Goal: Information Seeking & Learning: Learn about a topic

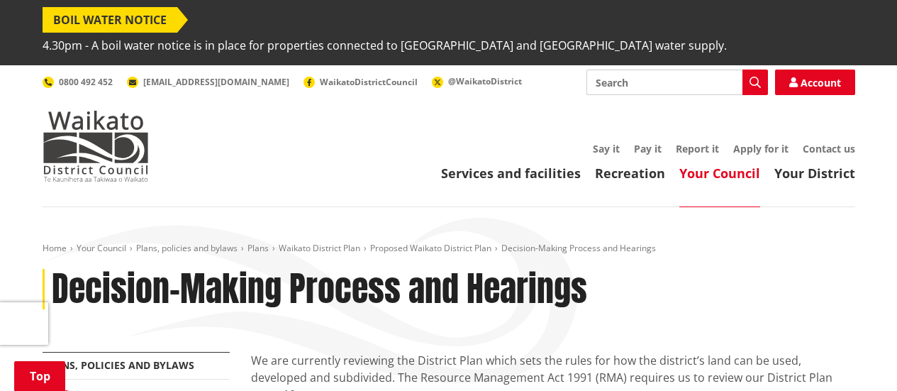
scroll to position [425, 0]
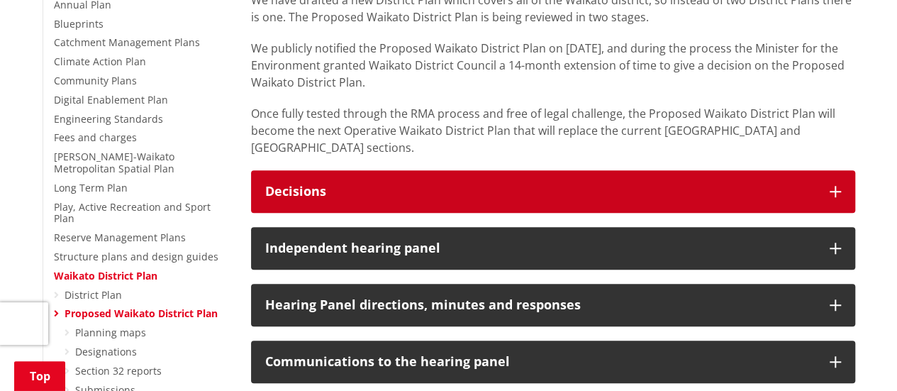
click at [830, 186] on icon "button" at bounding box center [834, 191] width 11 height 11
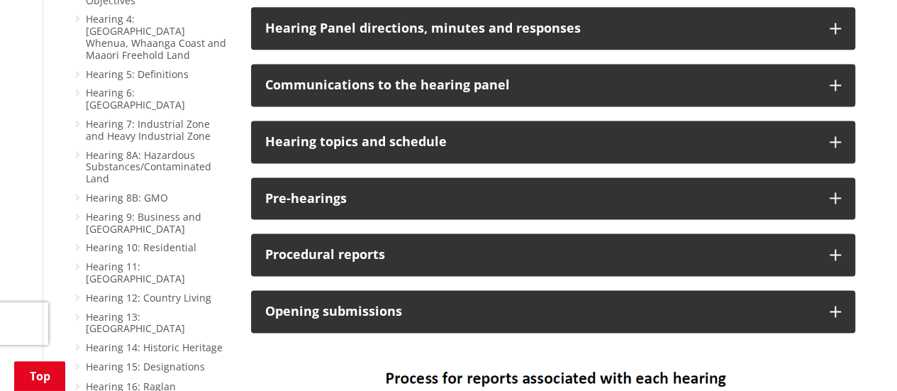
scroll to position [992, 0]
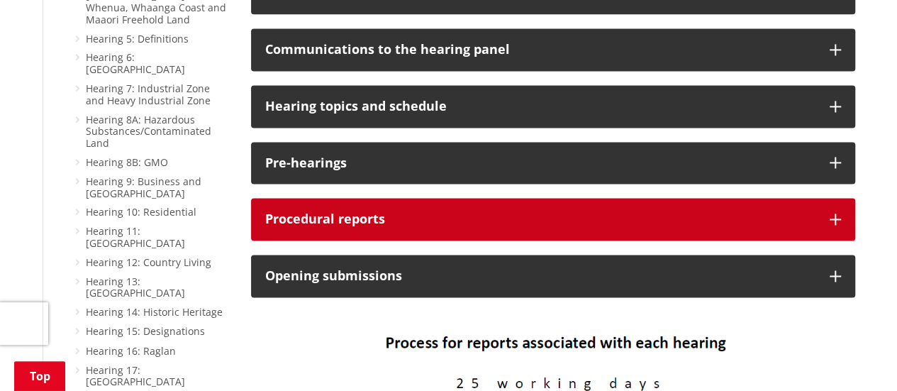
click at [822, 198] on button "Procedural reports" at bounding box center [553, 219] width 604 height 43
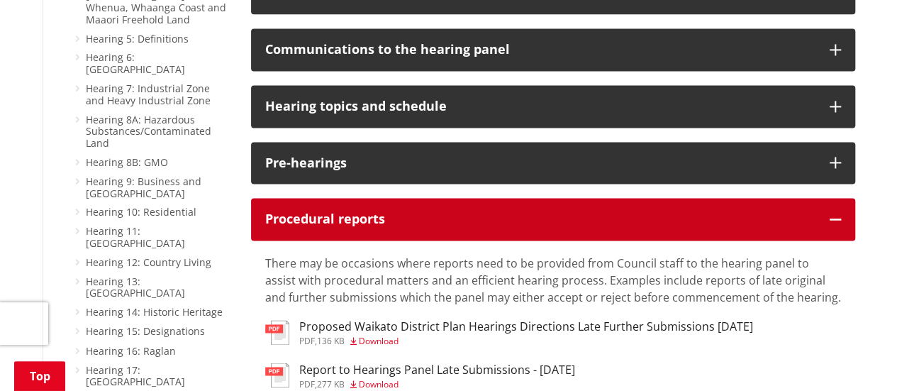
click at [838, 213] on icon "button" at bounding box center [834, 218] width 11 height 11
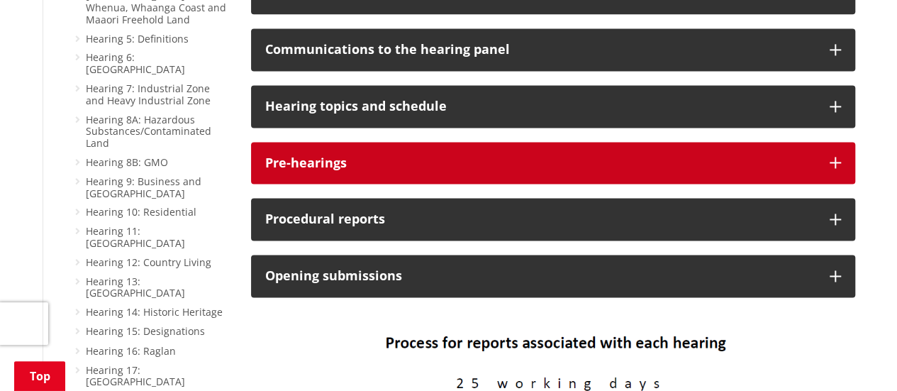
click at [836, 157] on icon "button" at bounding box center [834, 162] width 11 height 11
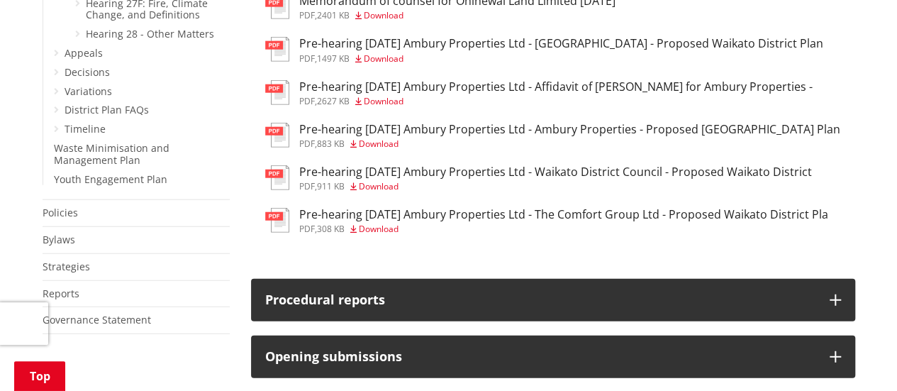
scroll to position [1843, 0]
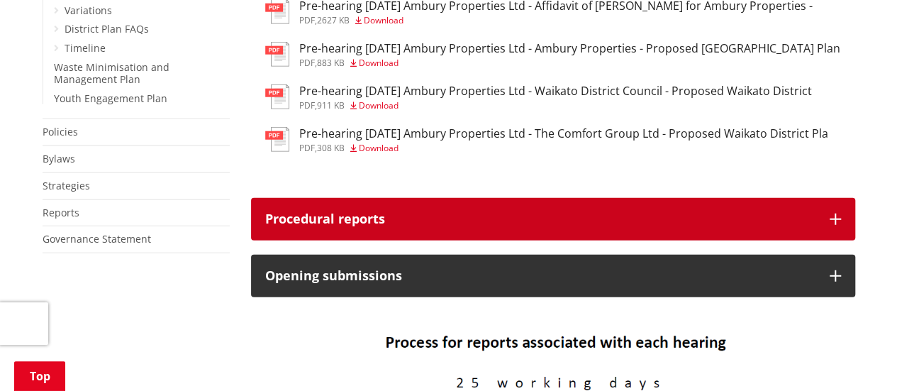
click at [839, 213] on icon "button" at bounding box center [834, 218] width 11 height 11
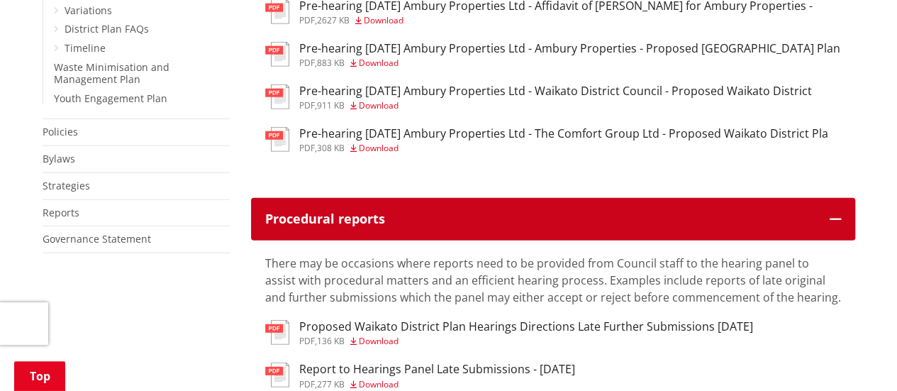
click at [827, 198] on button "Procedural reports" at bounding box center [553, 219] width 604 height 43
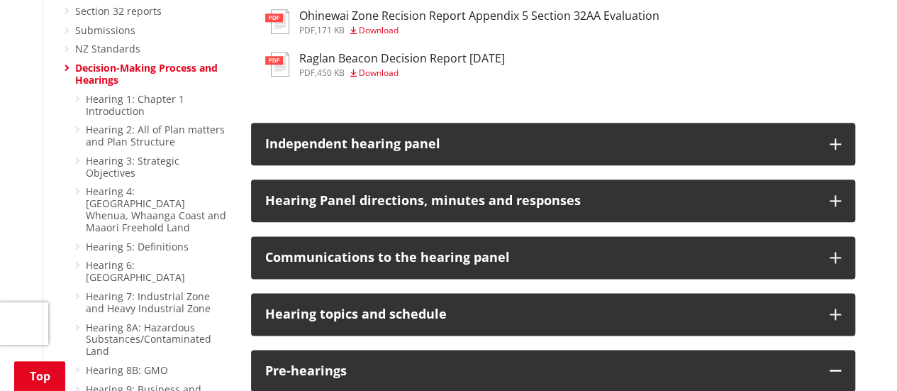
scroll to position [780, 0]
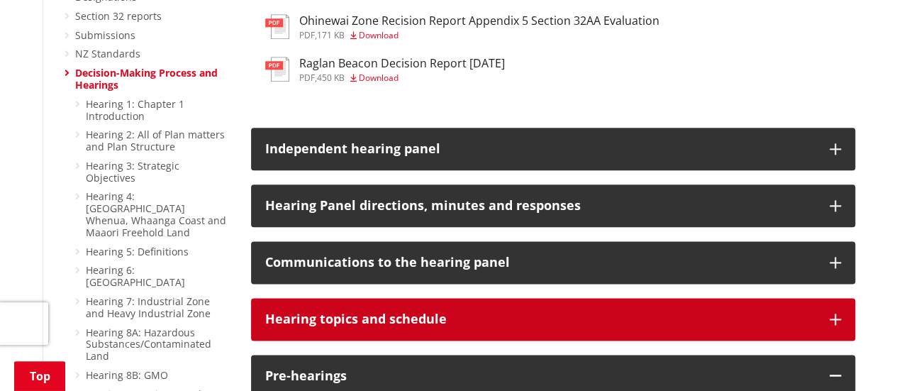
click at [834, 313] on icon "button" at bounding box center [834, 318] width 11 height 11
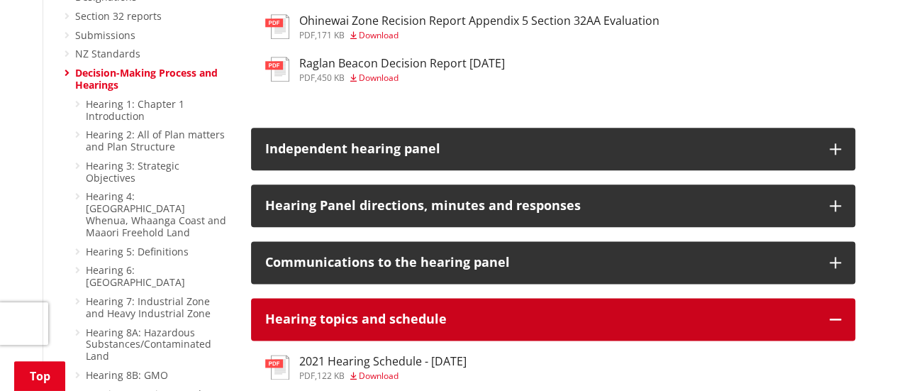
click at [836, 313] on icon "button" at bounding box center [834, 318] width 11 height 11
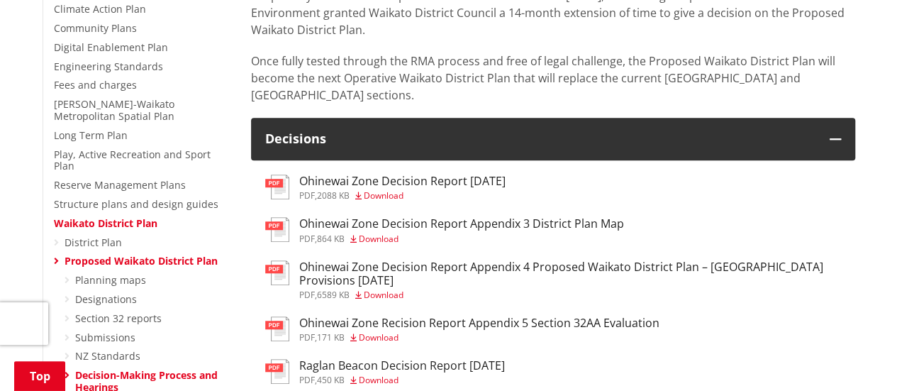
scroll to position [567, 0]
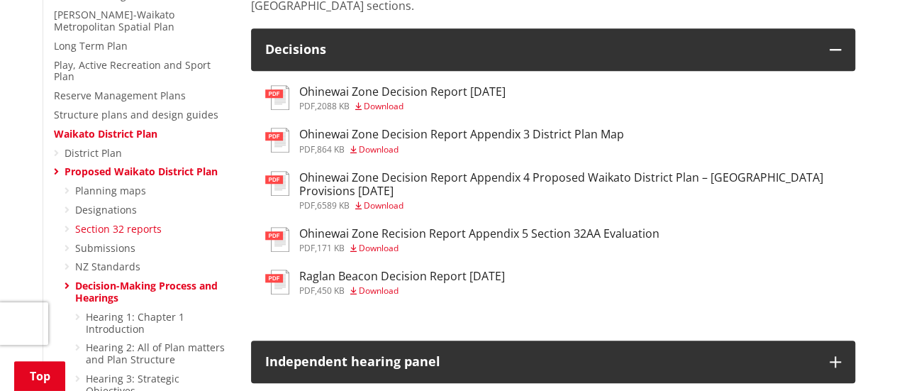
click at [124, 222] on link "Section 32 reports" at bounding box center [118, 228] width 86 height 13
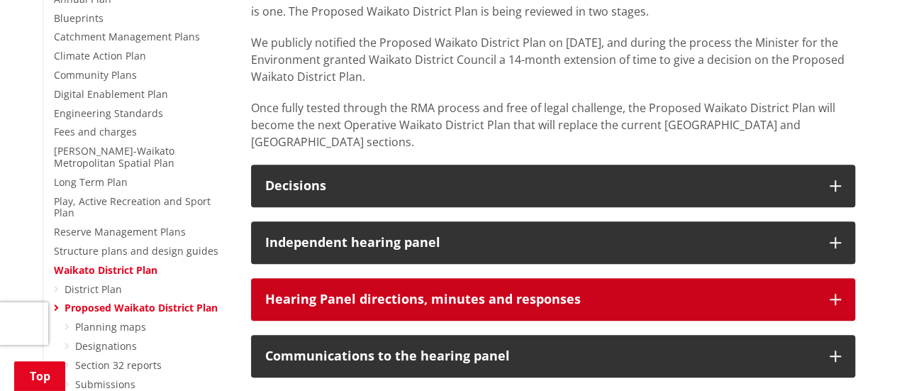
scroll to position [496, 0]
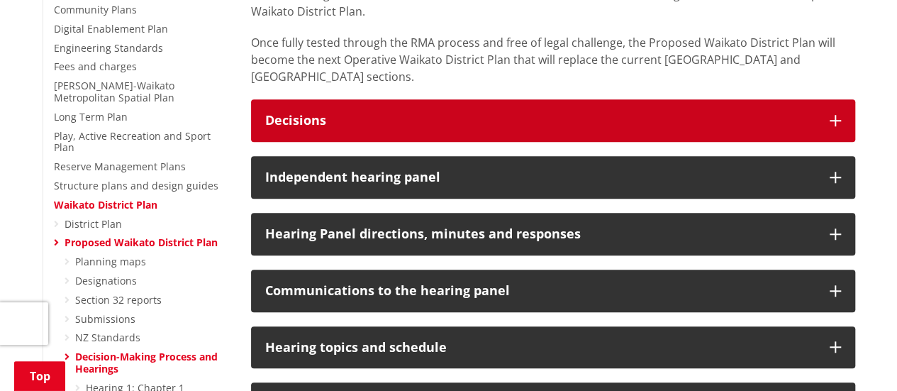
click at [834, 115] on icon "button" at bounding box center [834, 120] width 11 height 11
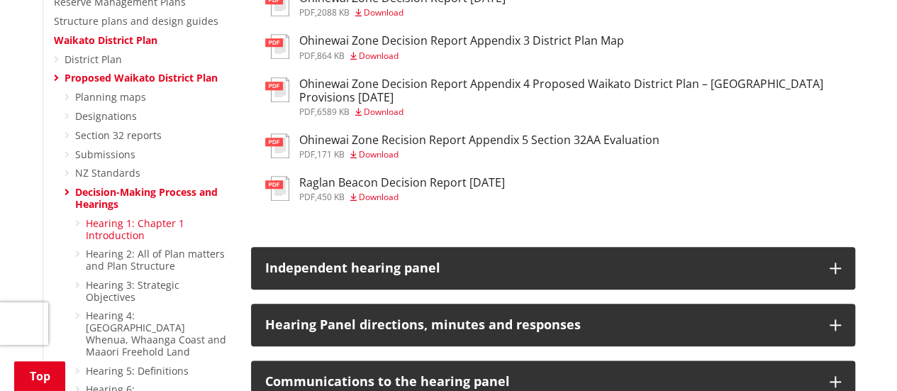
scroll to position [567, 0]
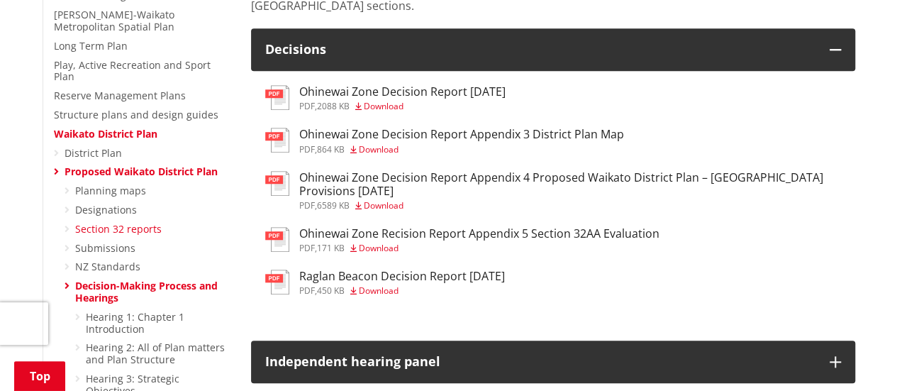
click at [117, 222] on link "Section 32 reports" at bounding box center [118, 228] width 86 height 13
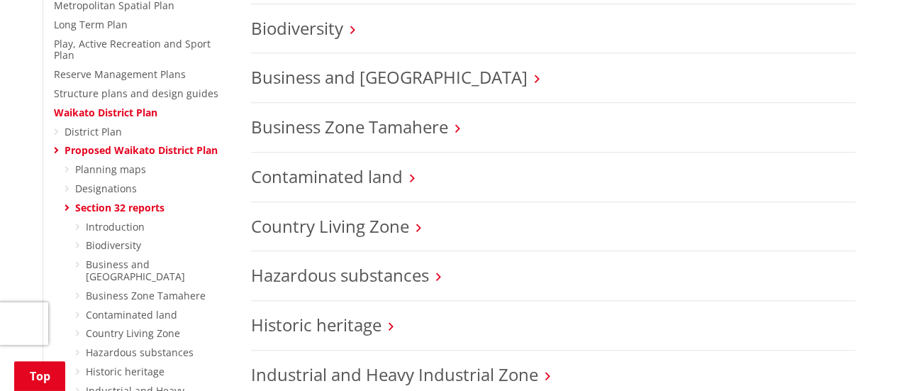
scroll to position [567, 0]
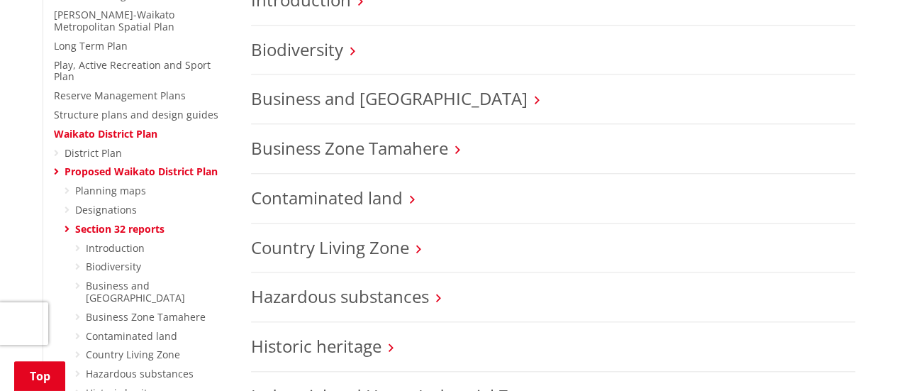
click at [67, 224] on icon at bounding box center [67, 229] width 5 height 10
click at [84, 164] on link "Proposed Waikato District Plan" at bounding box center [141, 170] width 153 height 13
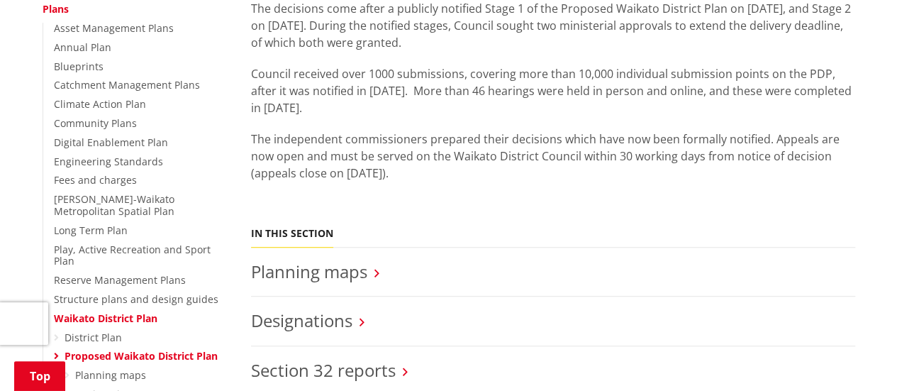
scroll to position [567, 0]
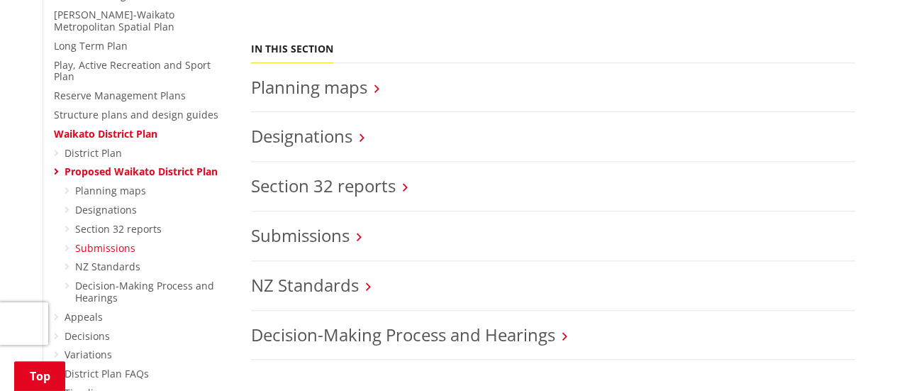
click at [98, 241] on link "Submissions" at bounding box center [105, 247] width 60 height 13
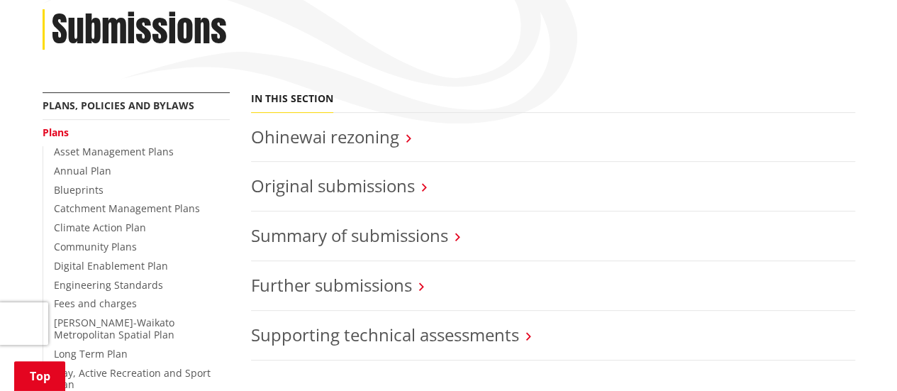
scroll to position [284, 0]
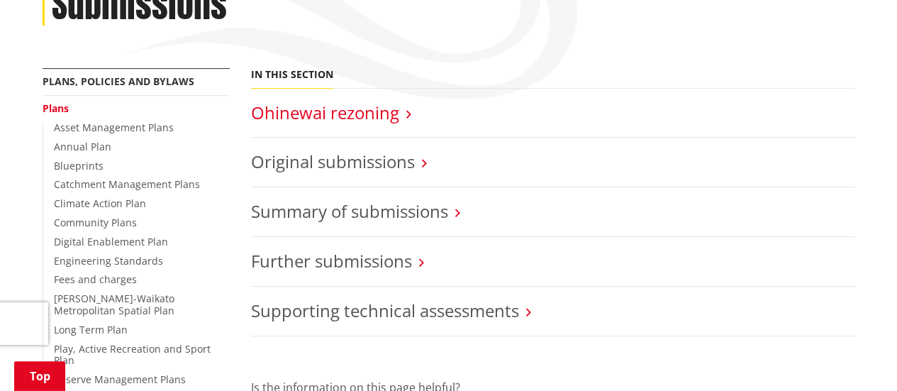
click at [308, 101] on link "Ohinewai rezoning" at bounding box center [325, 112] width 148 height 23
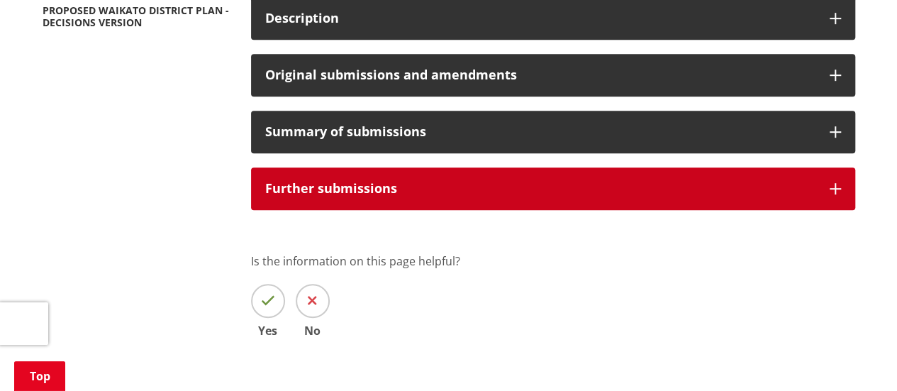
scroll to position [284, 0]
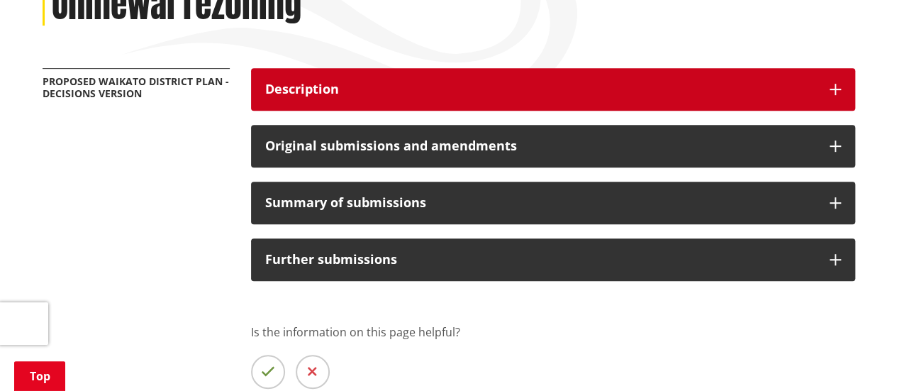
click at [835, 84] on icon "button" at bounding box center [834, 89] width 11 height 11
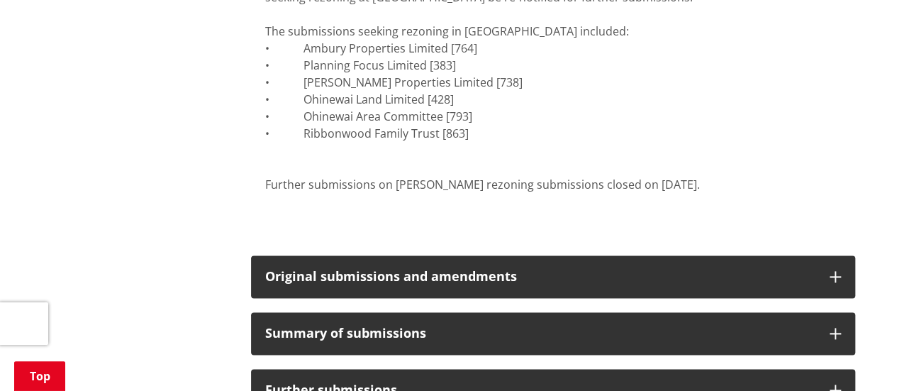
scroll to position [921, 0]
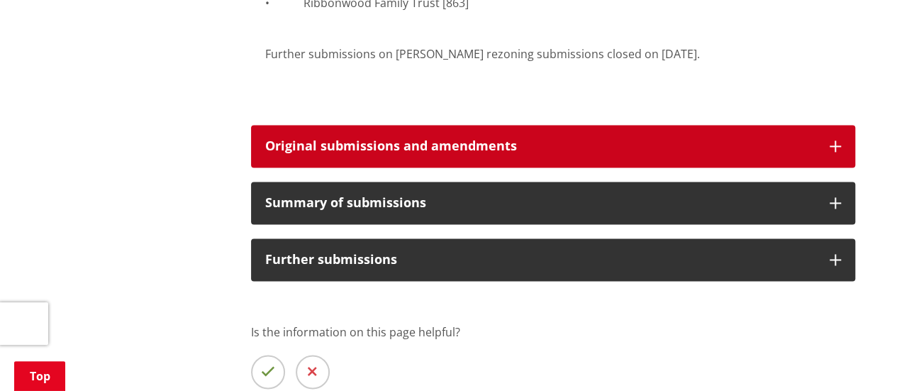
click at [836, 140] on icon "button" at bounding box center [834, 145] width 11 height 11
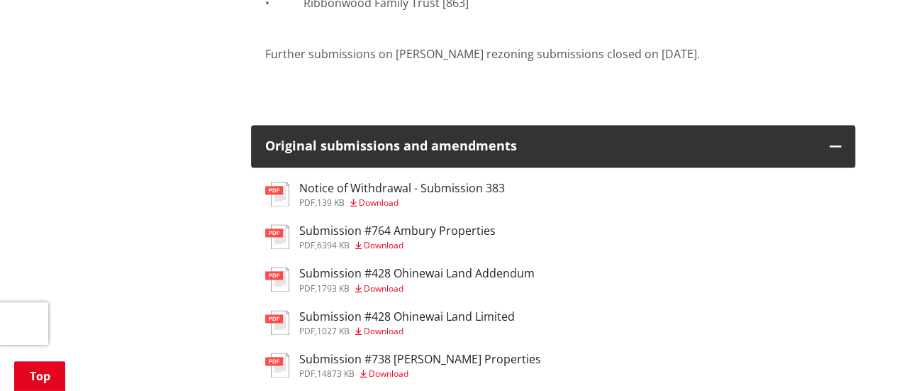
click at [393, 224] on div "Submission #764 Ambury Properties pdf , 6394 KB Download" at bounding box center [397, 237] width 196 height 26
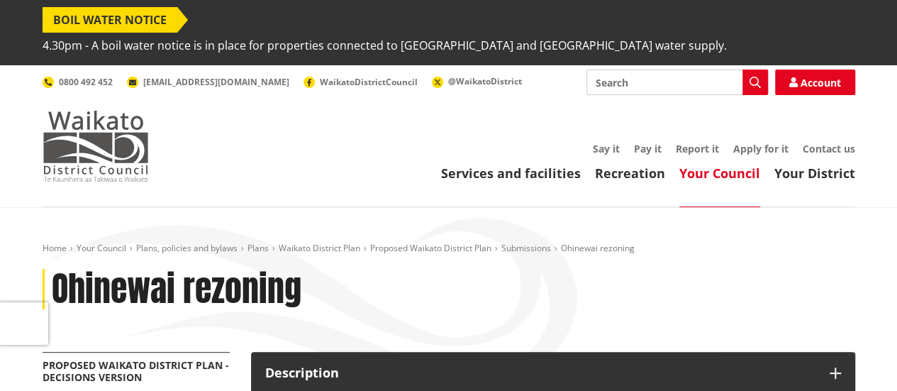
click at [106, 111] on img at bounding box center [96, 146] width 106 height 71
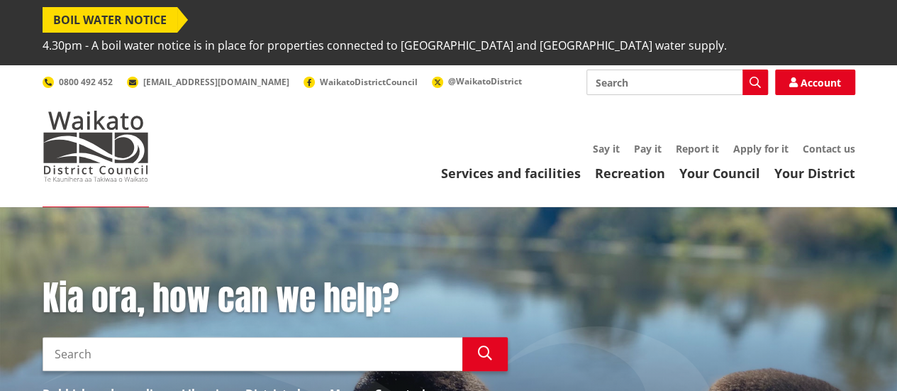
click at [264, 385] on link "District plan" at bounding box center [280, 393] width 70 height 17
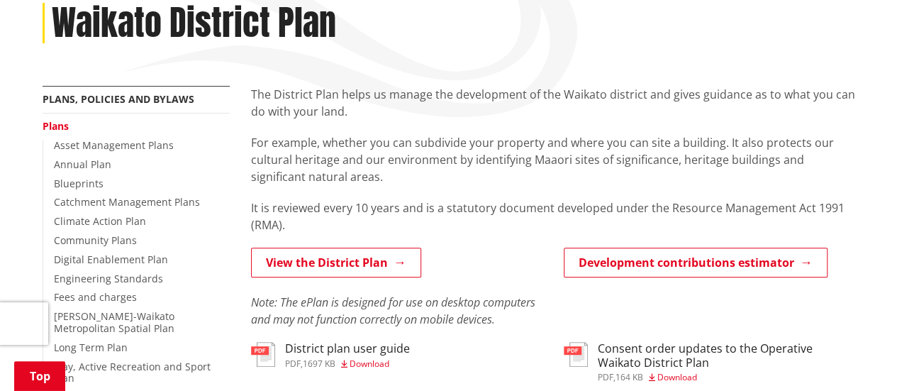
scroll to position [284, 0]
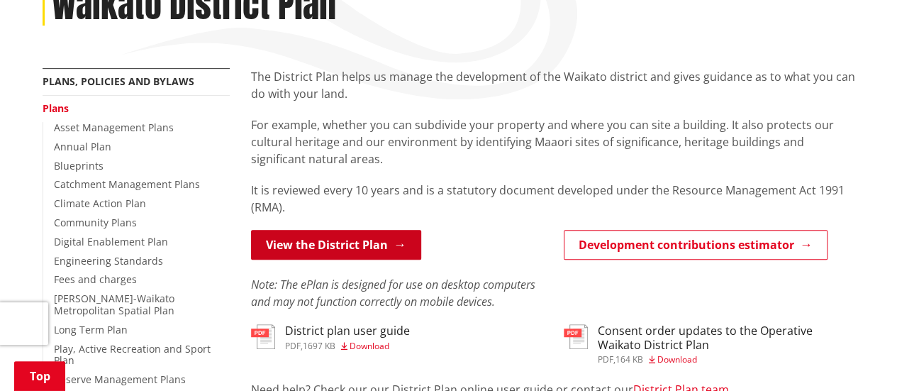
click at [318, 230] on link "View the District Plan" at bounding box center [336, 245] width 170 height 30
